Goal: Navigation & Orientation: Find specific page/section

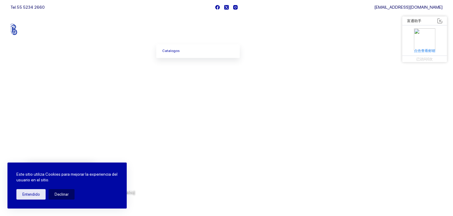
click at [189, 30] on icon "Menu Principal" at bounding box center [187, 29] width 2 height 2
click at [174, 50] on link "Catalogos" at bounding box center [197, 51] width 83 height 14
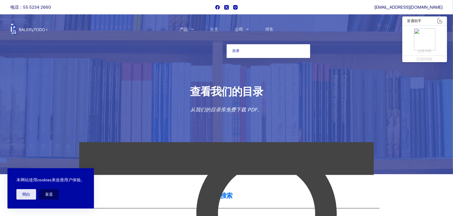
click at [246, 28] on span "主菜单" at bounding box center [247, 29] width 7 height 7
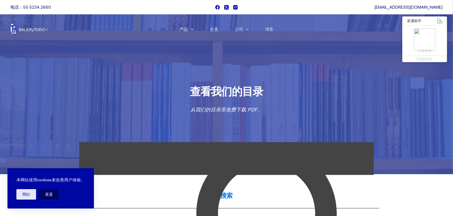
click at [218, 29] on font "分支" at bounding box center [214, 29] width 8 height 5
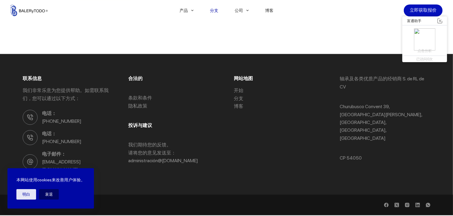
scroll to position [829, 0]
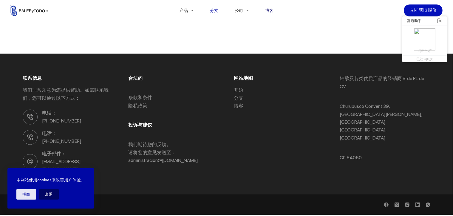
click at [273, 9] on font "博客" at bounding box center [269, 10] width 8 height 5
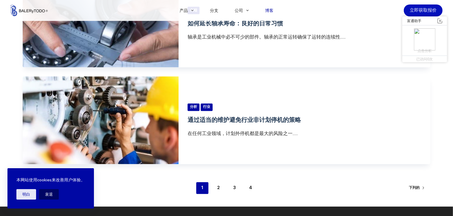
scroll to position [1133, 0]
